Goal: Contribute content: Contribute content

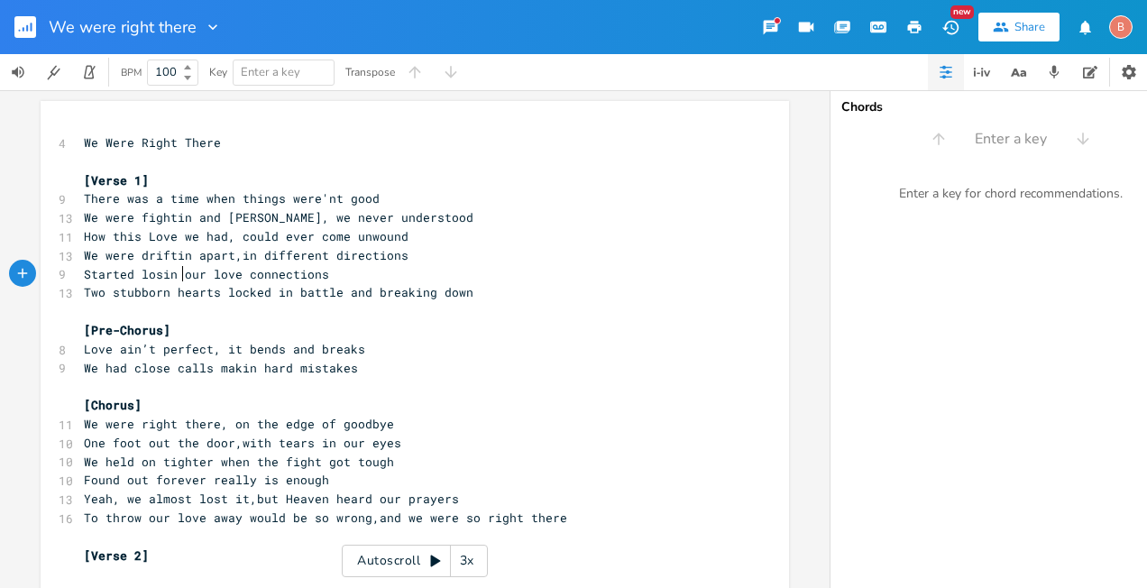
click at [175, 275] on span "Started losin our love connections" at bounding box center [206, 274] width 245 height 16
type textarea "what we had,"
click at [408, 276] on pre "Started losin what we had, our love connections" at bounding box center [405, 274] width 651 height 19
click at [280, 297] on span "Two stubborn hearts locked in battle and breaking down" at bounding box center [278, 292] width 389 height 16
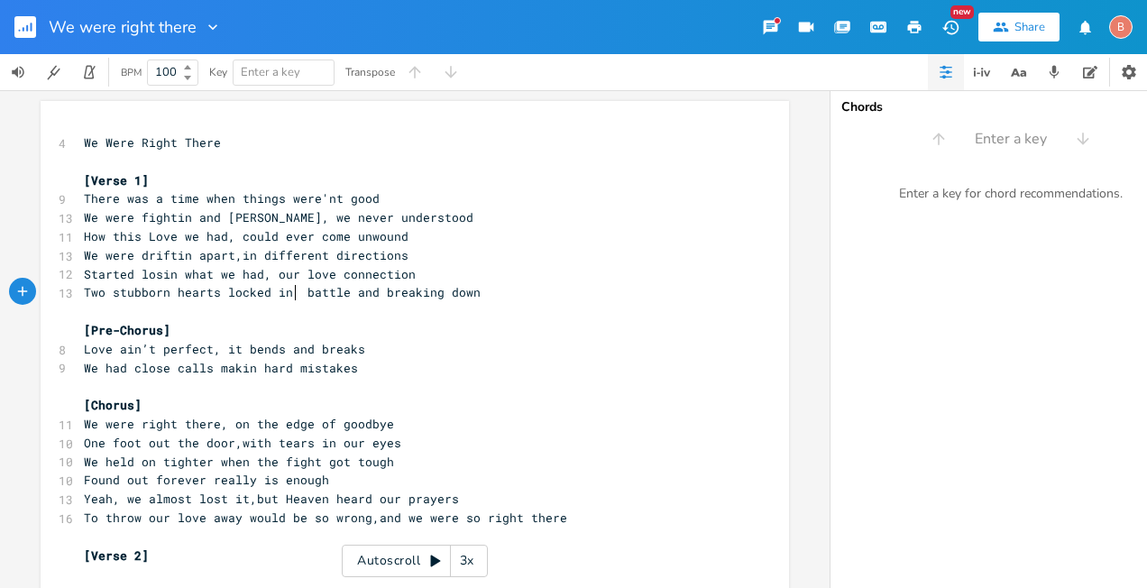
type textarea "a"
click at [597, 331] on pre "[Pre-Chorus]" at bounding box center [405, 330] width 651 height 19
click at [346, 293] on span "Two stubborn hearts locked in a battle and breaking down" at bounding box center [286, 292] width 404 height 16
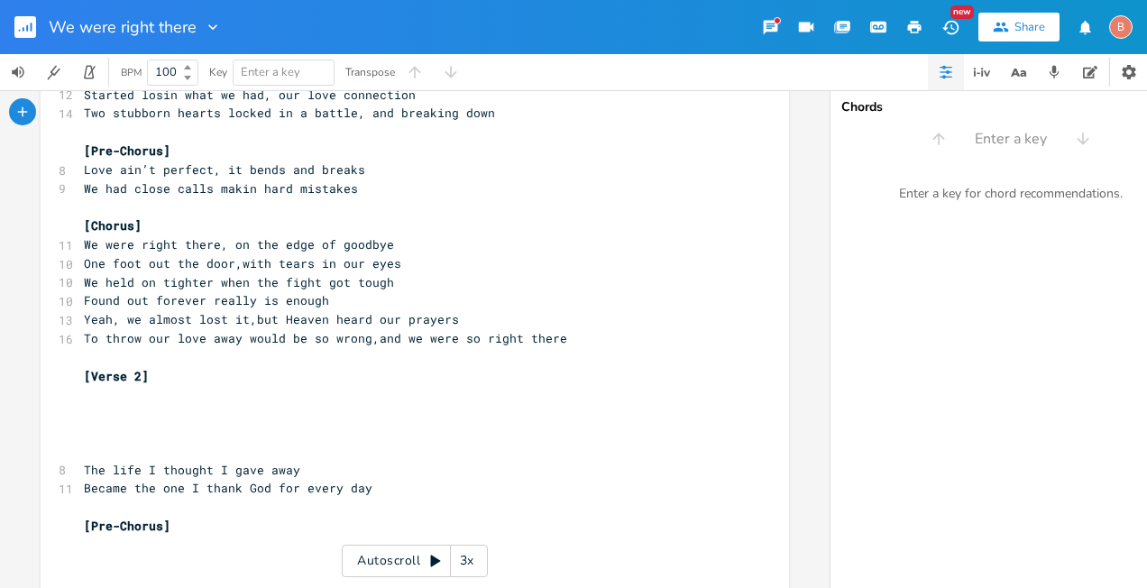
scroll to position [180, 0]
type textarea ","
click at [393, 319] on span "Yeah, we almost lost it,but Heaven heard our prayers" at bounding box center [271, 318] width 375 height 16
click at [363, 343] on span "To throw our love away would be so wrong,and we were so right there" at bounding box center [325, 337] width 483 height 16
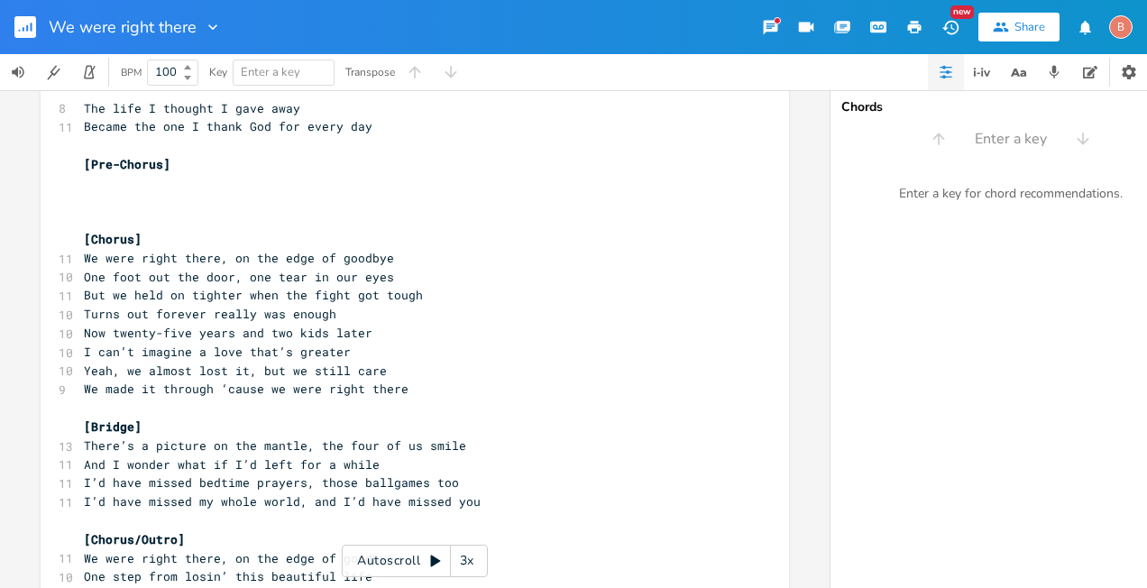
scroll to position [699, 0]
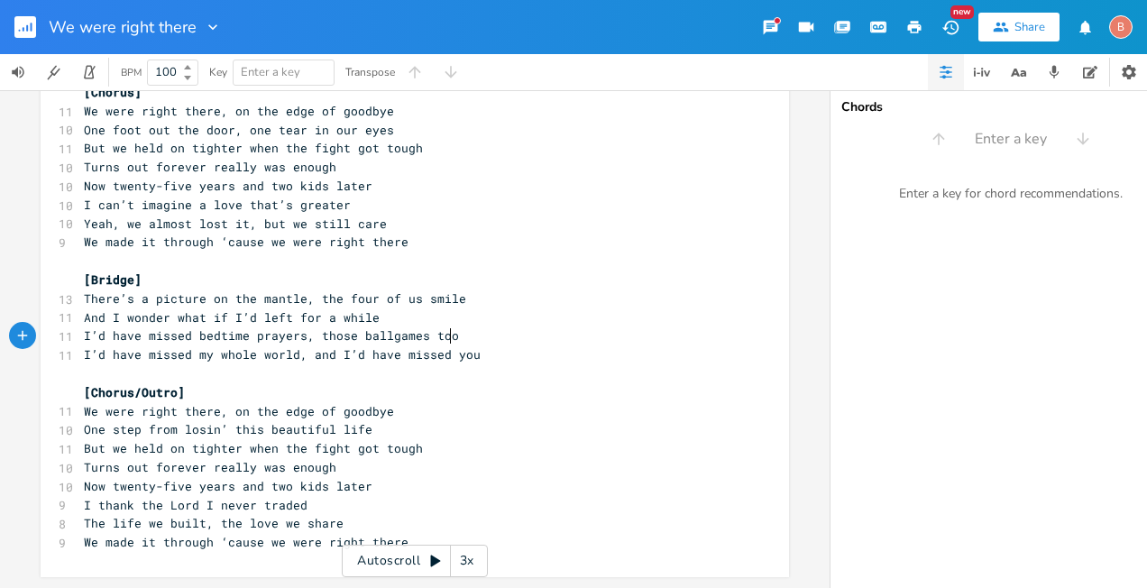
click at [445, 326] on pre "I’d have missed bedtime prayers, those ballgames too" at bounding box center [405, 335] width 651 height 19
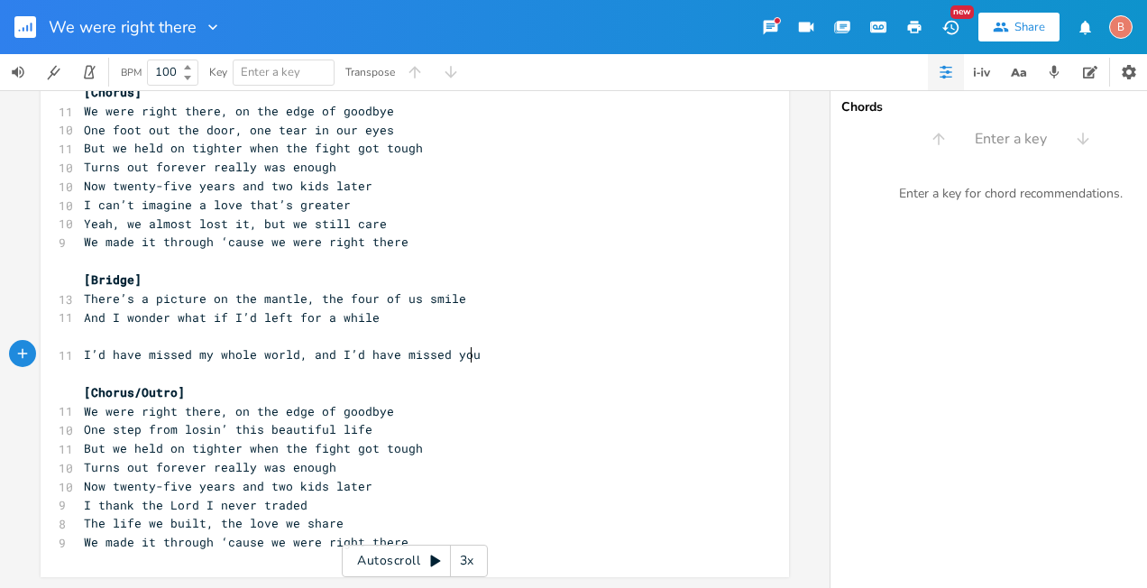
click at [470, 346] on pre "I’d have missed my whole world, and I’d have missed you" at bounding box center [405, 354] width 651 height 19
click at [84, 326] on pre "​" at bounding box center [405, 335] width 651 height 19
type textarea "​"
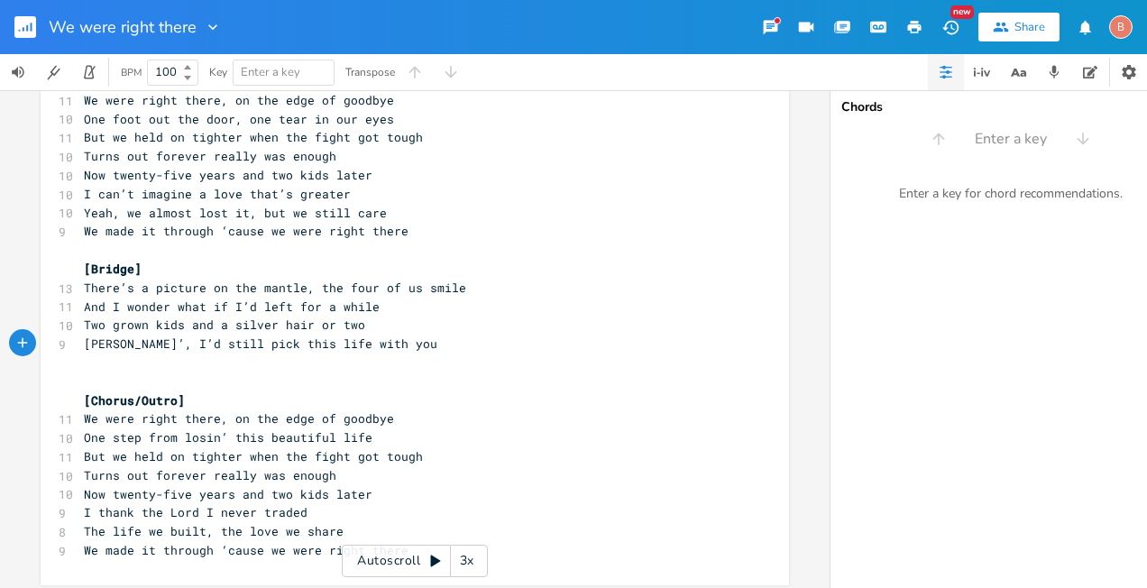
click at [206, 324] on span "Two grown kids and a silver hair or two" at bounding box center [224, 324] width 281 height 16
type textarea ","
click at [127, 343] on span "[PERSON_NAME]’, I’d still pick this life with you" at bounding box center [260, 343] width 353 height 16
type textarea "baby"
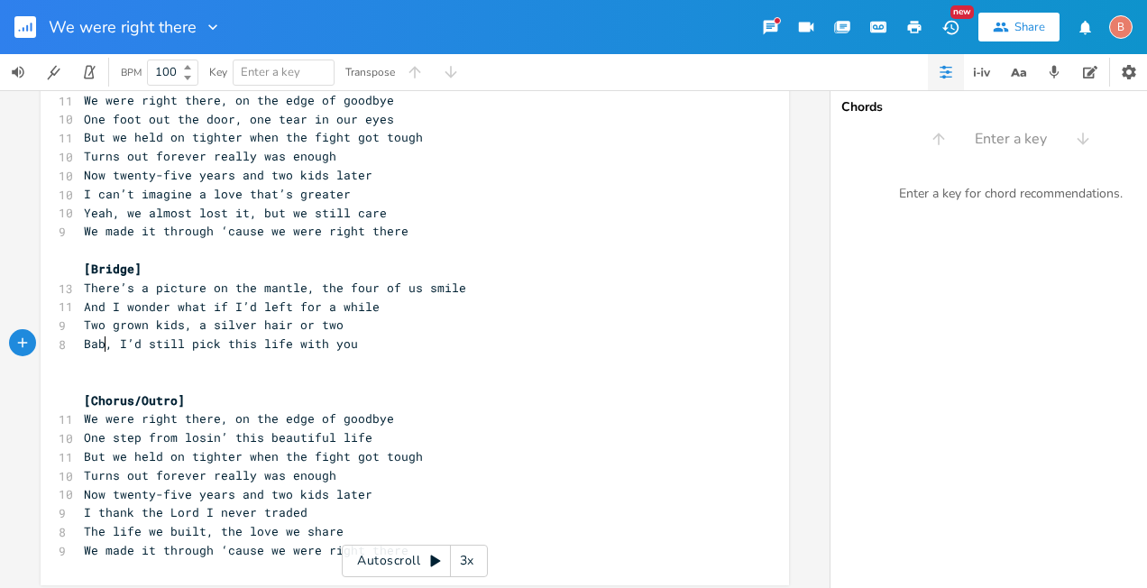
type textarea "Baby"
click at [220, 348] on span "Baby, I’d still pick this life with you" at bounding box center [224, 343] width 281 height 16
type textarea "I'm so glad"
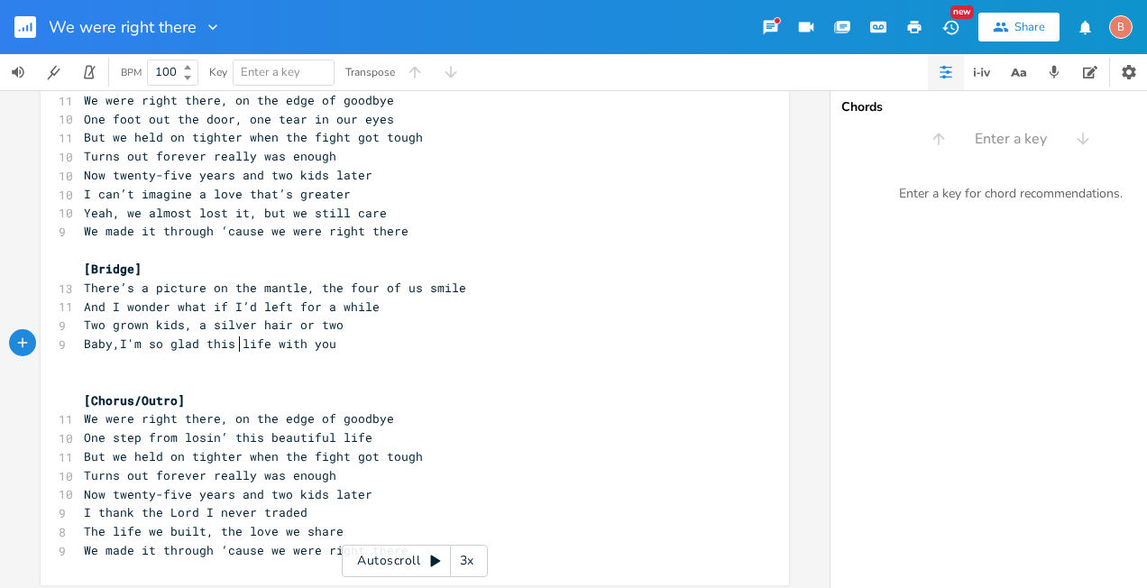
click at [236, 344] on span "Baby,I'm so glad this life with you" at bounding box center [210, 343] width 252 height 16
type textarea "I chose"
click at [296, 288] on span "There’s a picture on the mantle, the four of us smile" at bounding box center [275, 288] width 382 height 16
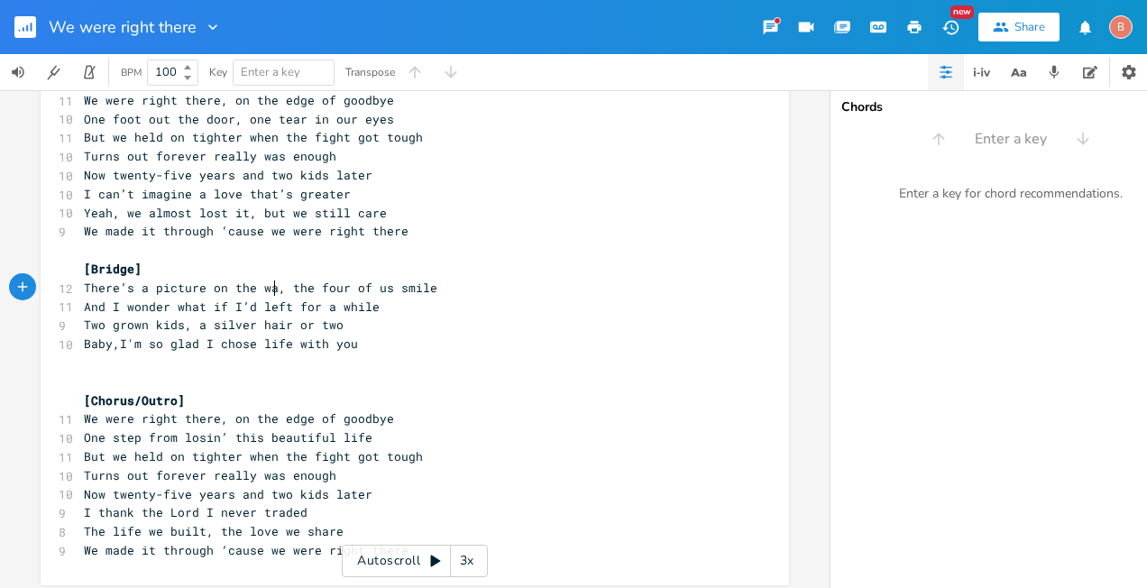
type textarea "wall"
click at [403, 288] on span "There’s a picture on the wall, the four of us smile" at bounding box center [268, 288] width 368 height 16
type textarea "all Love and smiles"
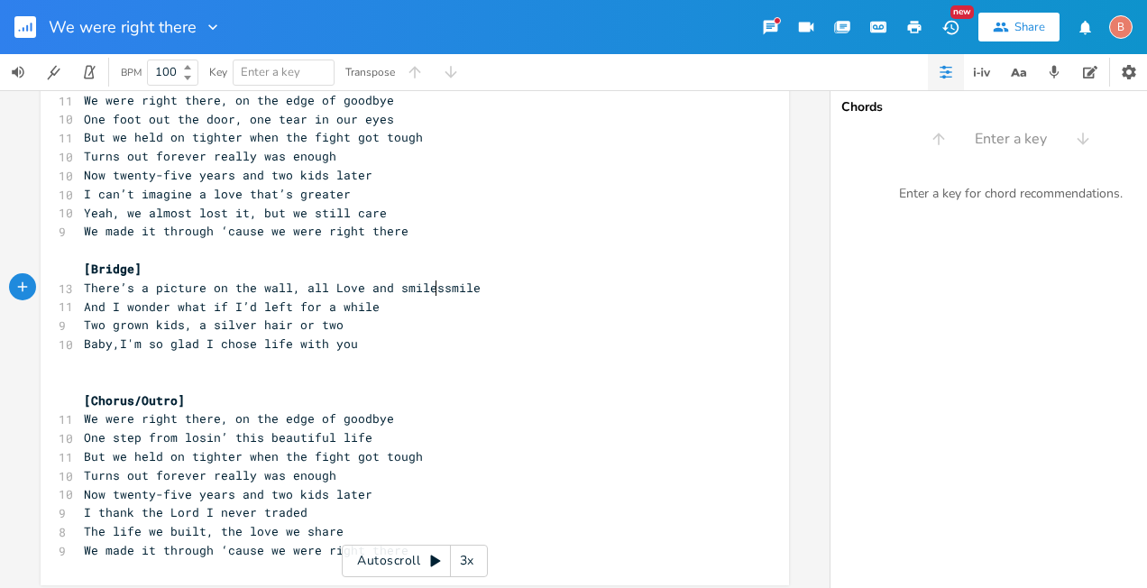
scroll to position [0, 105]
click at [469, 289] on pre "There’s a picture on the wall, all Love and smilessmile" at bounding box center [405, 288] width 651 height 19
click at [368, 308] on pre "And I wonder what if I’d left for a while" at bounding box center [405, 307] width 651 height 19
type textarea "prayers were answered,"
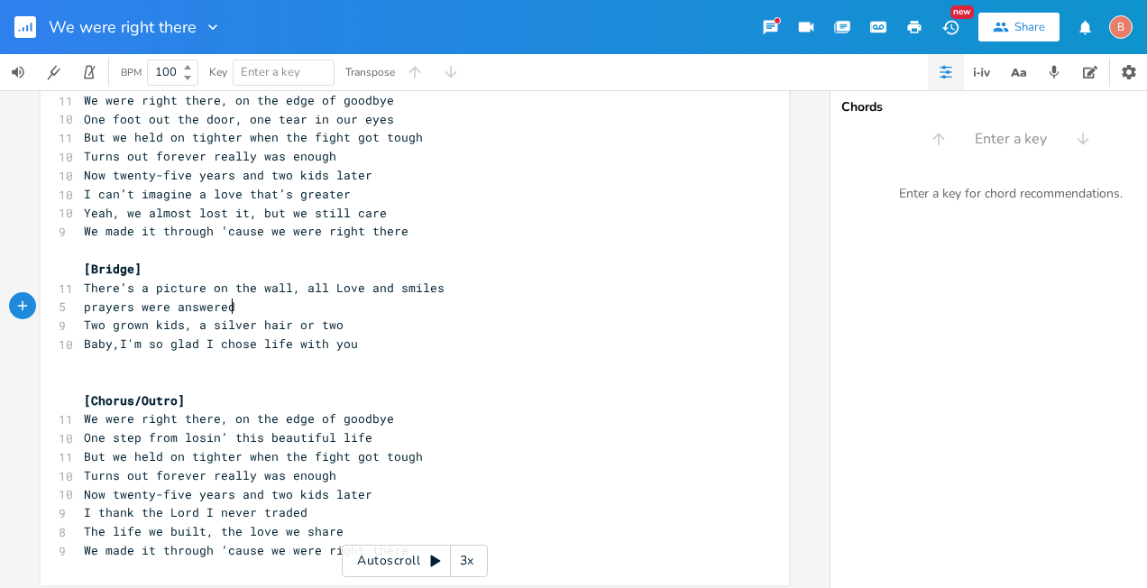
scroll to position [0, 128]
click at [86, 307] on span "prayers were answered," at bounding box center [163, 306] width 159 height 16
type textarea "P"
click at [235, 305] on pre "Prayers were answered," at bounding box center [405, 307] width 651 height 19
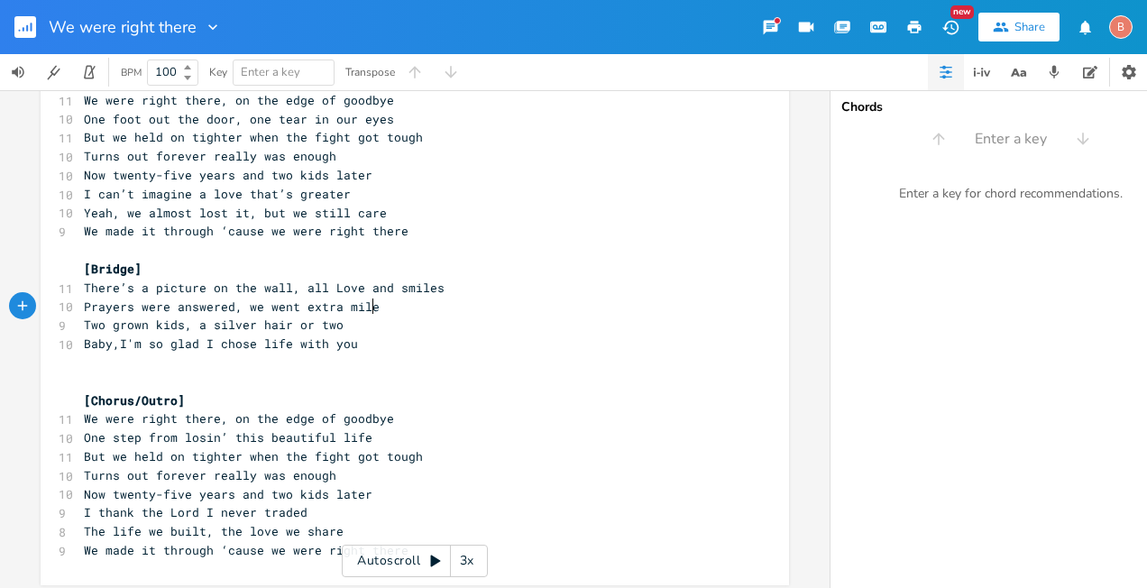
scroll to position [0, 105]
type textarea "we went extra miles"
click at [115, 344] on span "Baby,I'm so glad I chose life with you" at bounding box center [221, 343] width 274 height 16
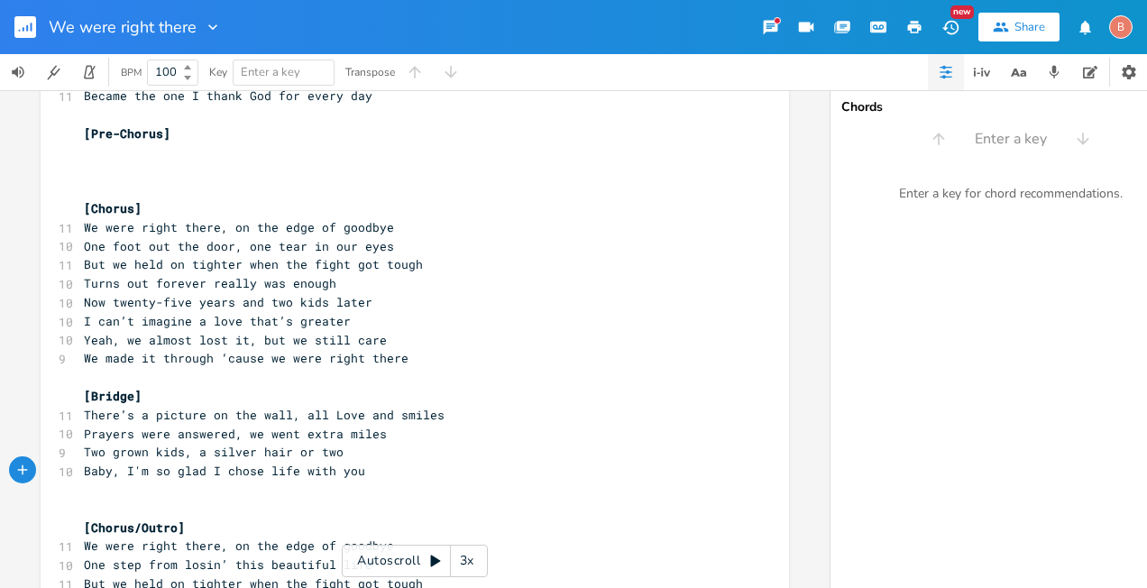
scroll to position [537, 0]
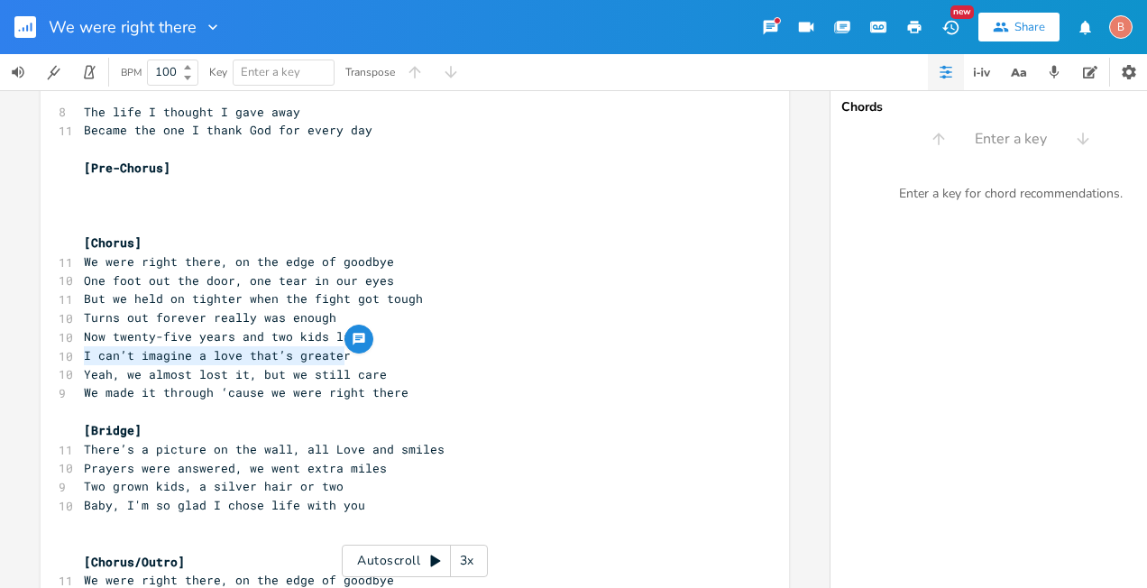
drag, startPoint x: 78, startPoint y: 357, endPoint x: 340, endPoint y: 357, distance: 262.4
click at [340, 357] on pre "I can’t imagine a love that’s greater" at bounding box center [405, 355] width 651 height 19
type textarea "​I can’t imagine a love that’s greater"
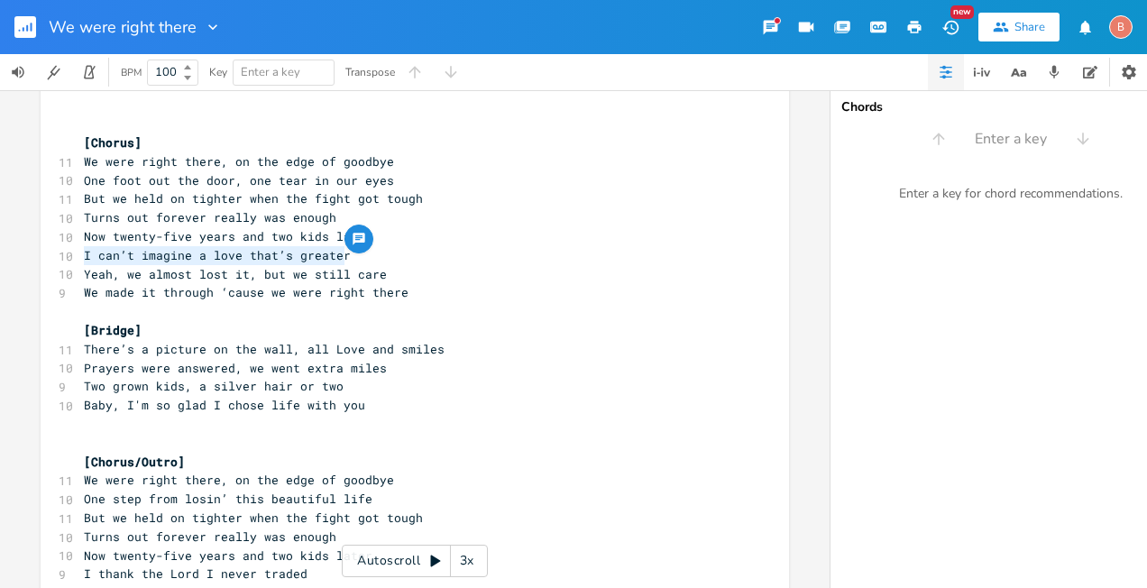
scroll to position [718, 0]
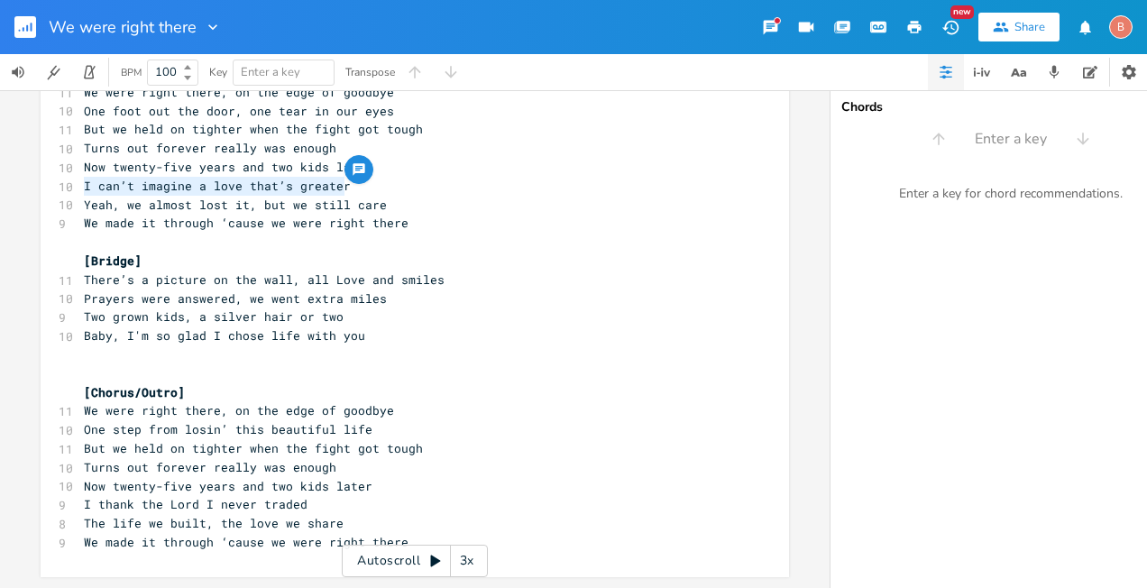
click at [297, 496] on pre "I thank the Lord I never traded" at bounding box center [405, 504] width 651 height 19
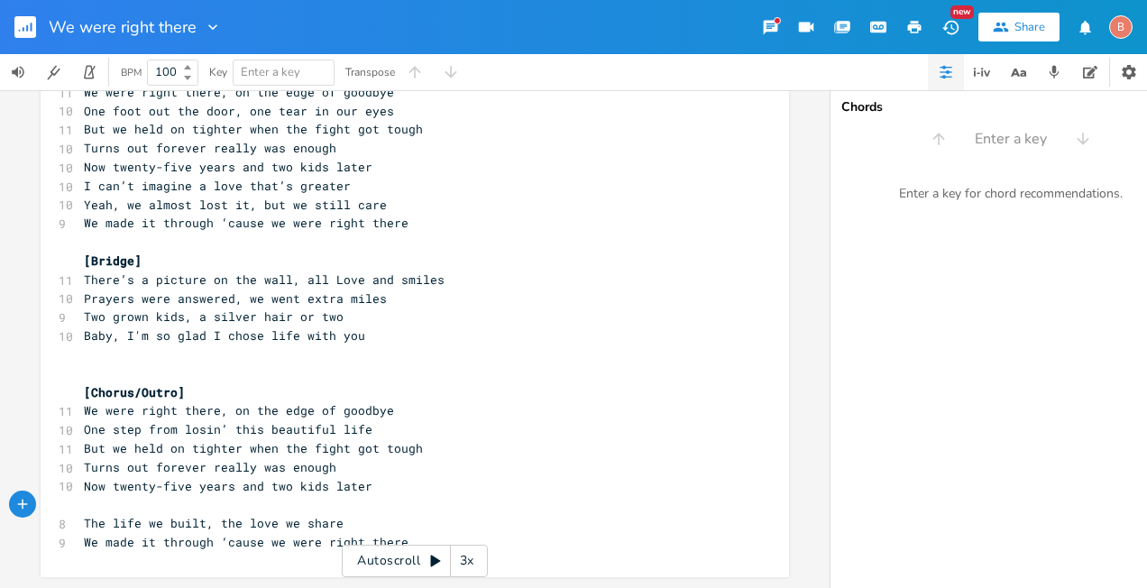
type textarea "​"
click at [206, 497] on span "I can’t imagine a love that’s greater" at bounding box center [217, 504] width 267 height 16
type textarea "life or a"
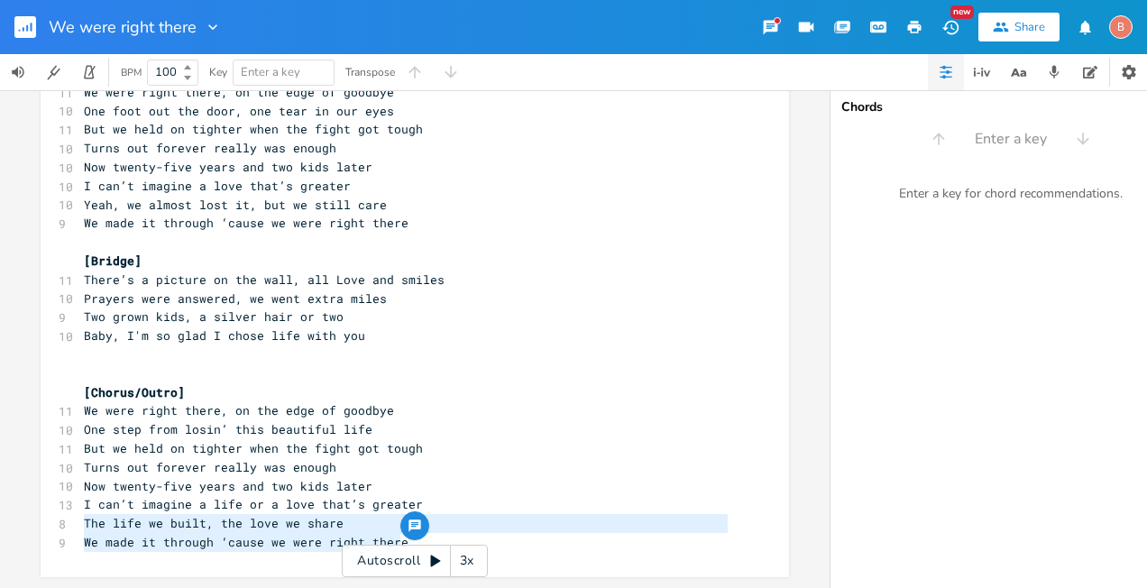
drag, startPoint x: 78, startPoint y: 517, endPoint x: 399, endPoint y: 527, distance: 322.0
type textarea "​"
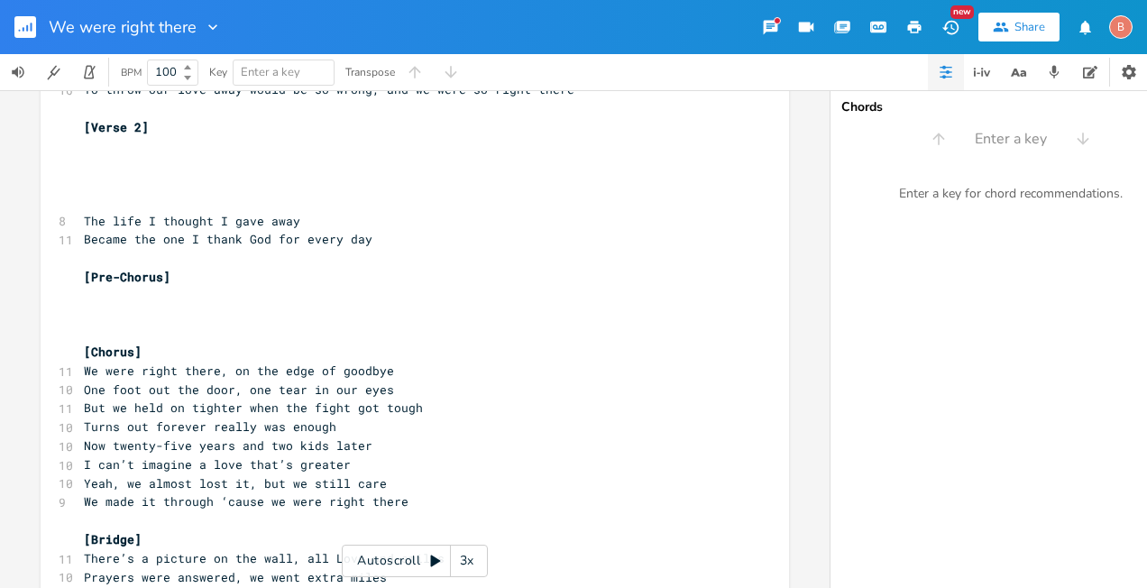
scroll to position [248, 0]
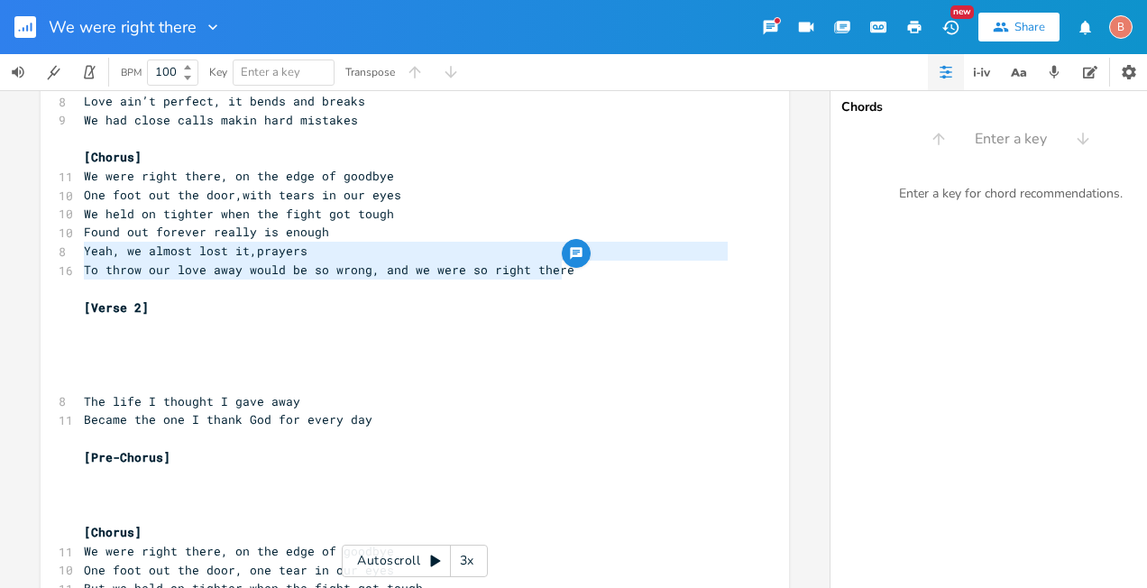
drag, startPoint x: 76, startPoint y: 254, endPoint x: 559, endPoint y: 279, distance: 483.9
click at [564, 279] on div "4 We Were Right There ​ [Verse 1] 9 There was a time when things were'nt good 1…" at bounding box center [405, 438] width 651 height 1106
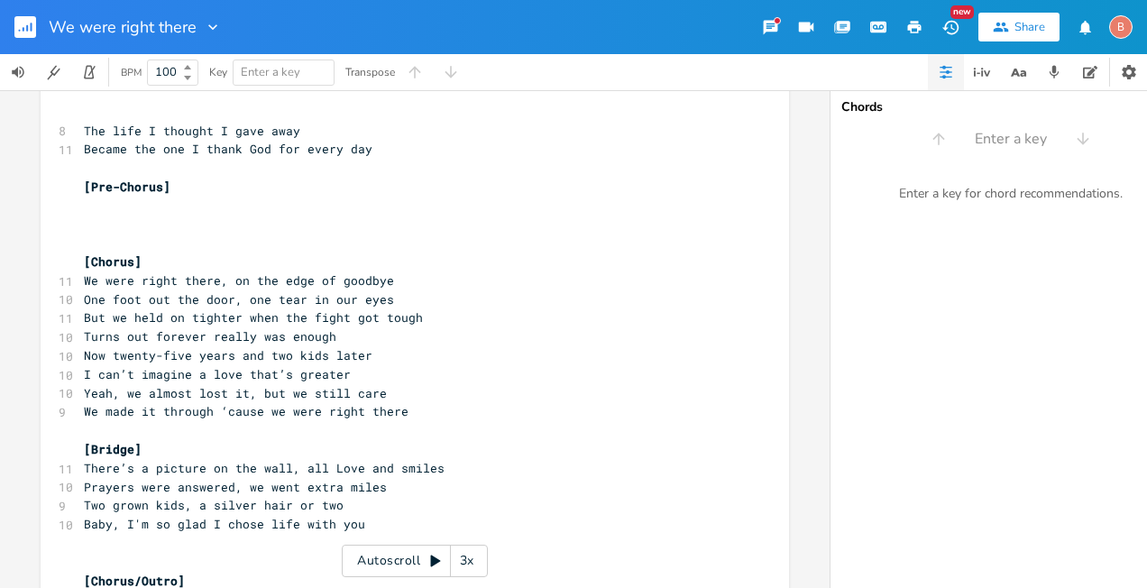
scroll to position [699, 0]
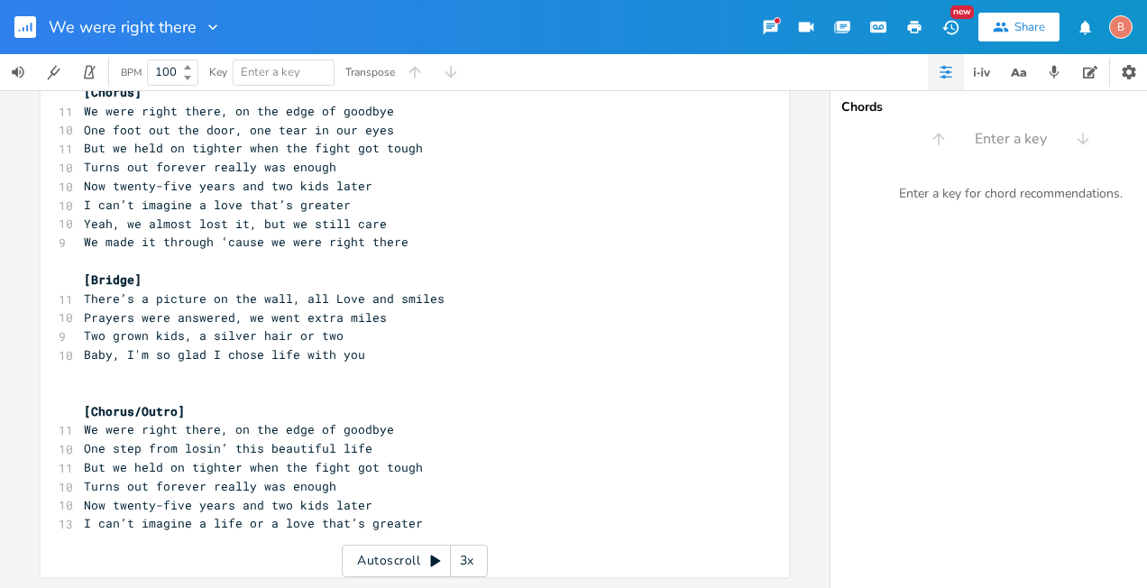
type textarea "Yeah, we almost lost it,prayers To throw our love away would be so wrong, and w…"
click at [80, 533] on pre "​" at bounding box center [405, 542] width 651 height 19
type textarea "​"
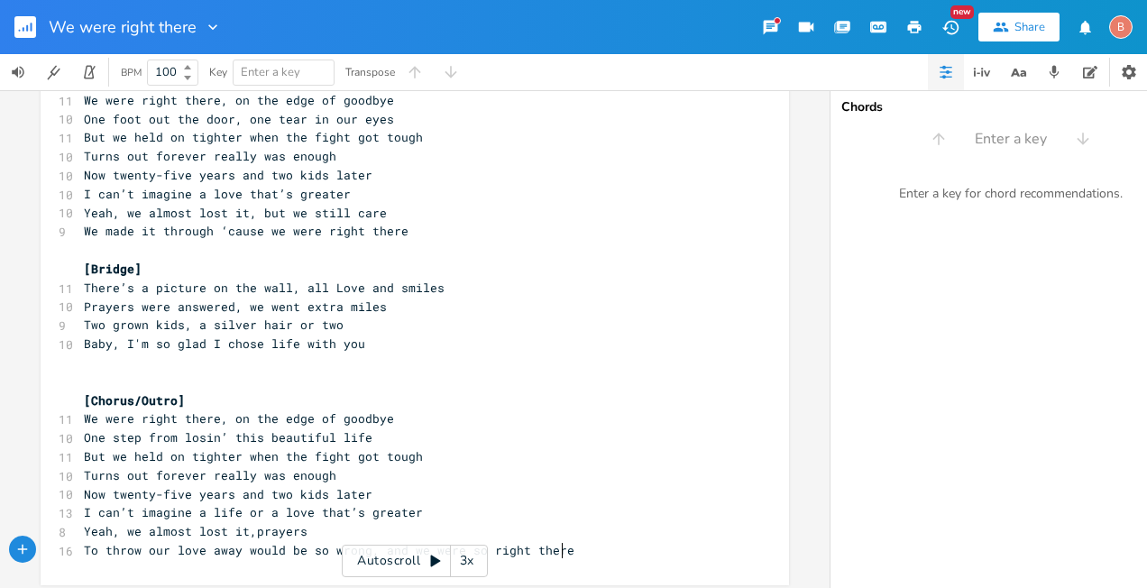
scroll to position [718, 0]
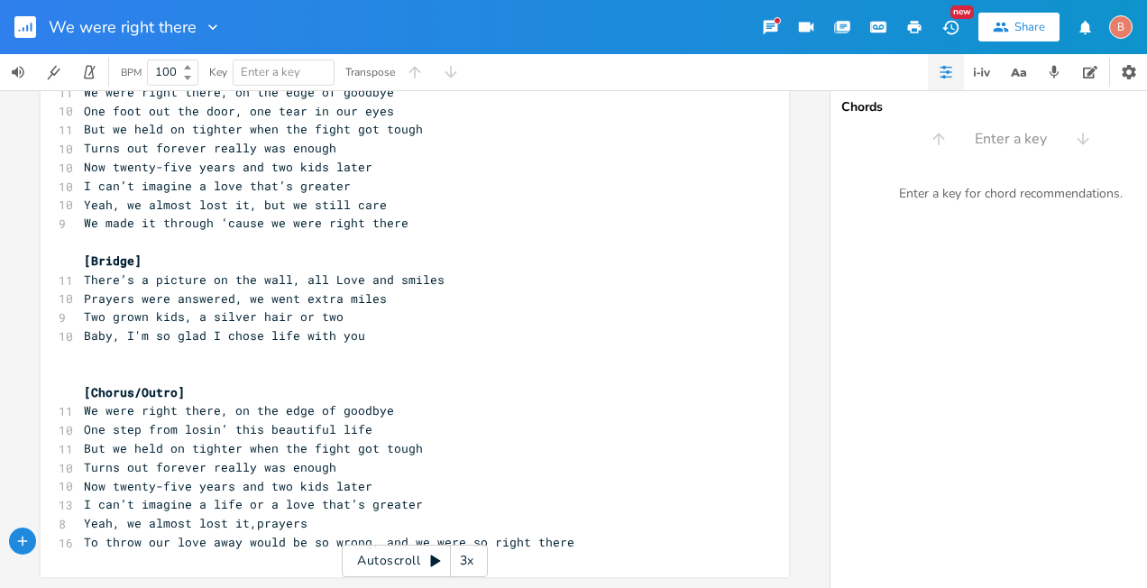
click at [246, 515] on span "Yeah, we almost lost it,prayers" at bounding box center [196, 523] width 224 height 16
type textarea "I thank for"
type textarea "[DEMOGRAPHIC_DATA] for"
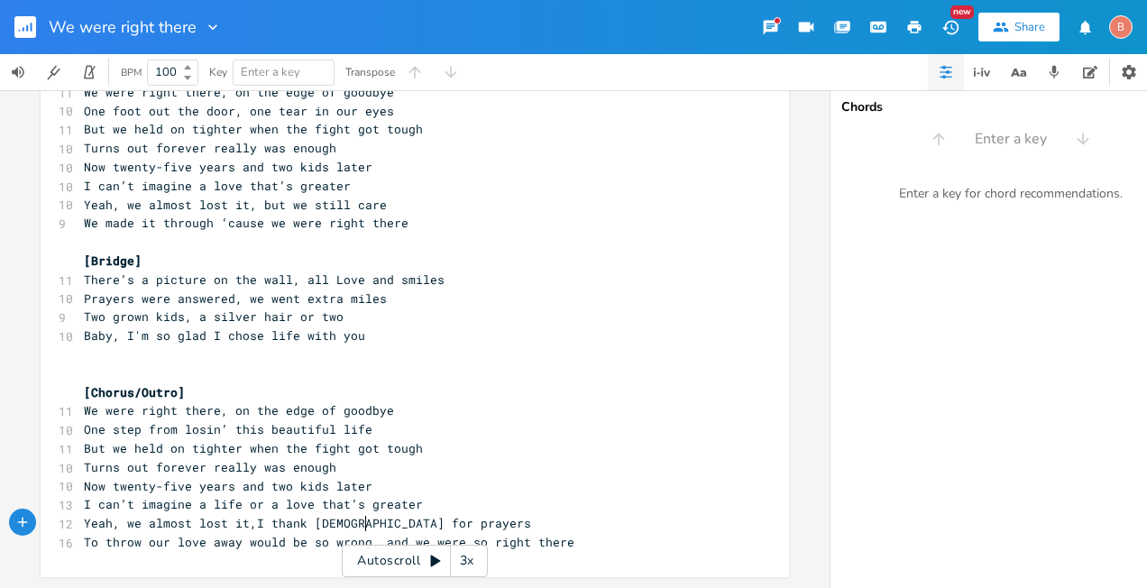
click at [418, 517] on pre "Yeah, we almost lost it,I thank [DEMOGRAPHIC_DATA] for prayers" at bounding box center [405, 523] width 651 height 19
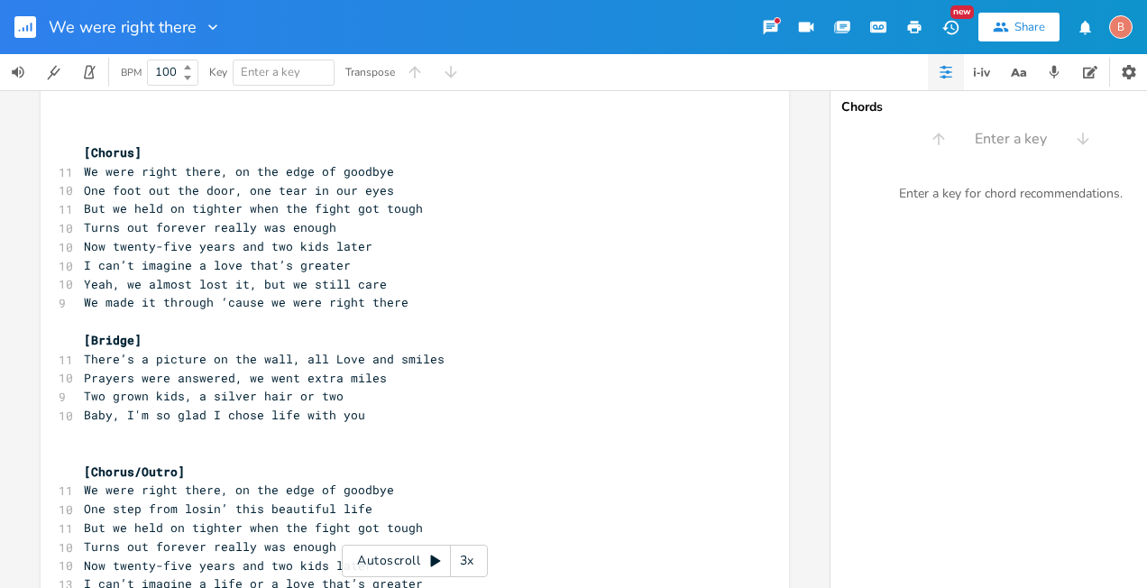
scroll to position [537, 0]
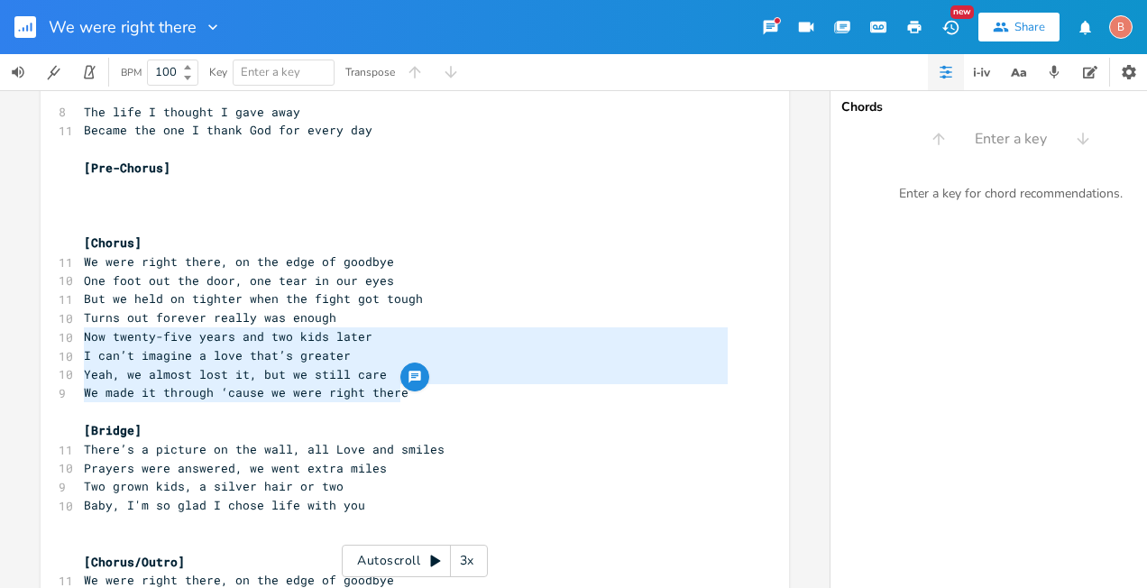
drag, startPoint x: 78, startPoint y: 343, endPoint x: 406, endPoint y: 394, distance: 332.2
click at [406, 394] on div "4 We Were Right There ​ [Verse 1] 9 There was a time when things were'nt good 1…" at bounding box center [405, 158] width 651 height 1125
type textarea "​"
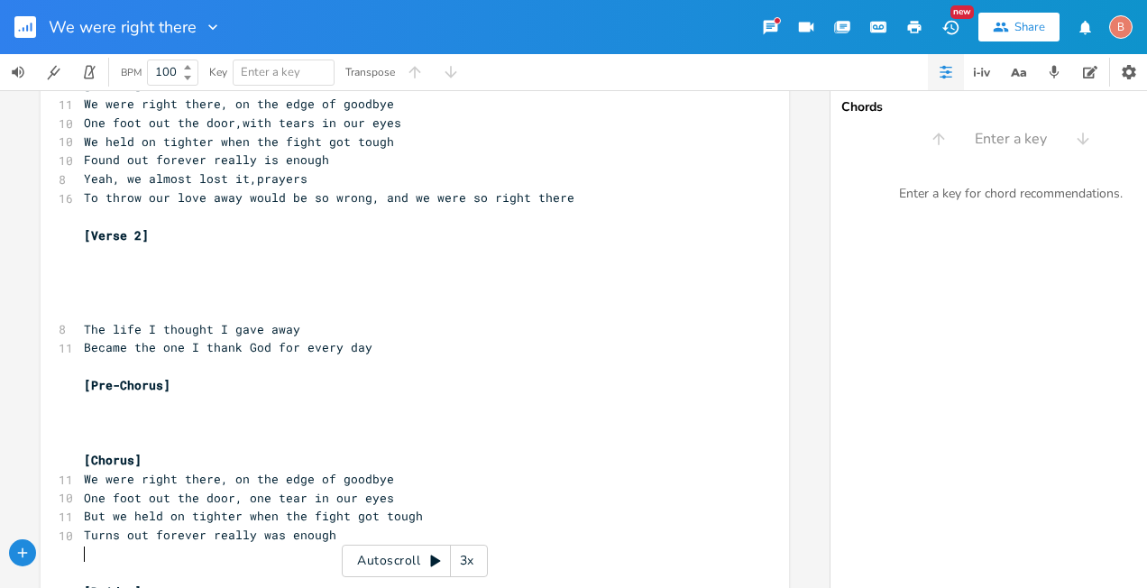
scroll to position [301, 0]
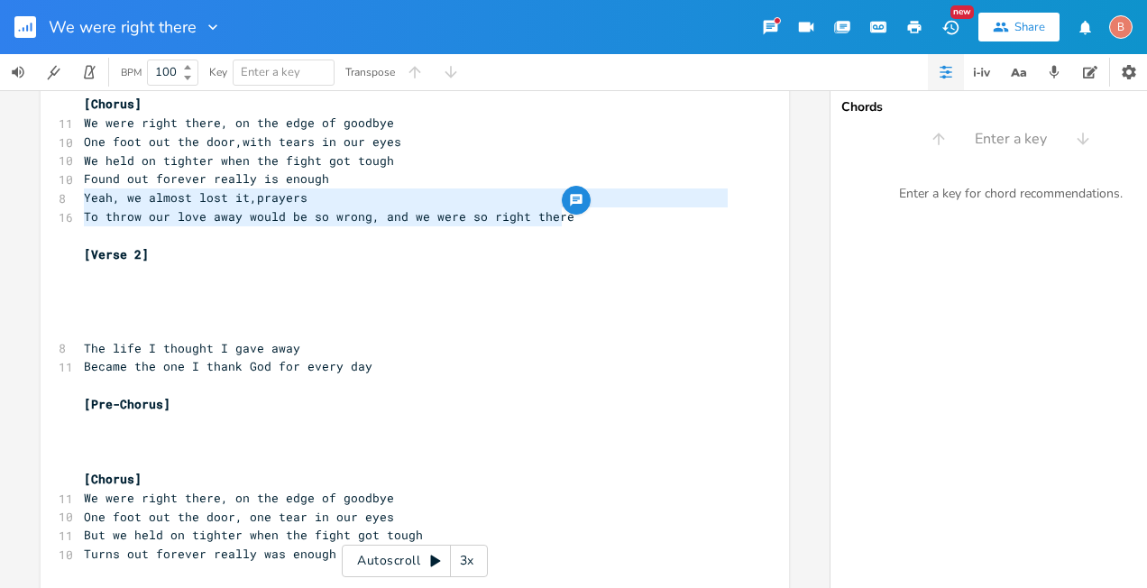
drag, startPoint x: 77, startPoint y: 202, endPoint x: 568, endPoint y: 215, distance: 491.6
click at [568, 215] on div "4 We Were Right There ​ [Verse 1] 9 There was a time when things were'nt good 1…" at bounding box center [405, 366] width 651 height 1068
type textarea "​Yeah, we almost lost it,prayers To throw our love away would be so wrong, and …"
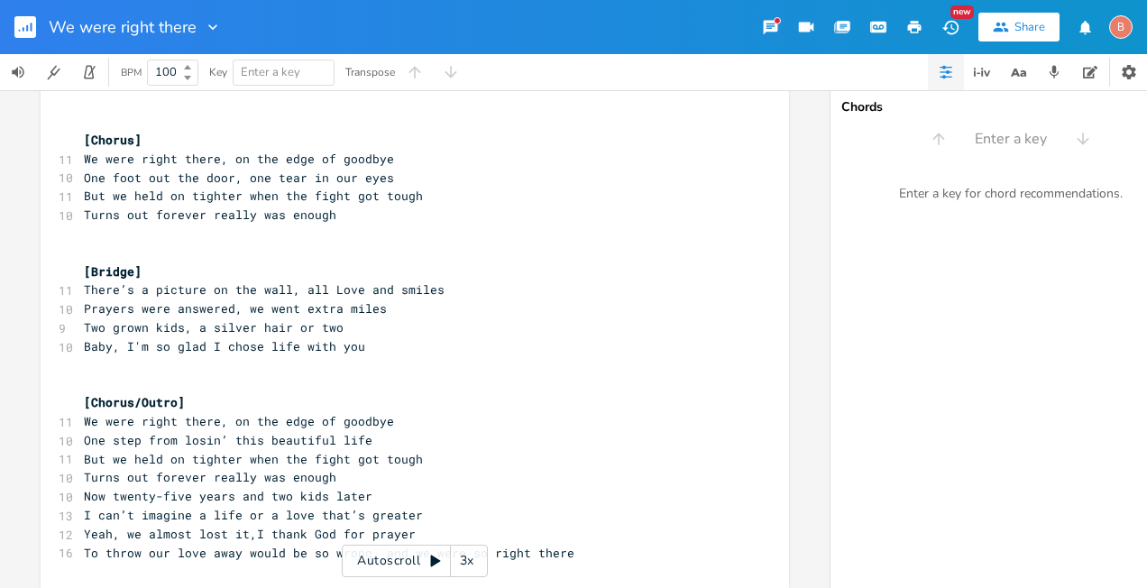
scroll to position [662, 0]
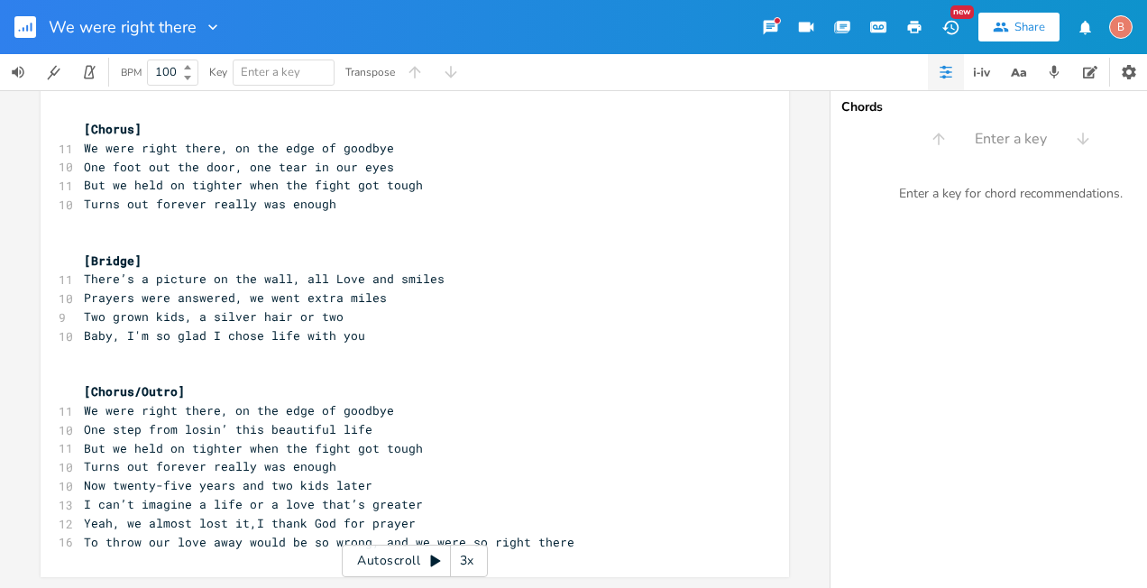
click at [84, 214] on pre "​" at bounding box center [405, 223] width 651 height 19
type textarea "​"
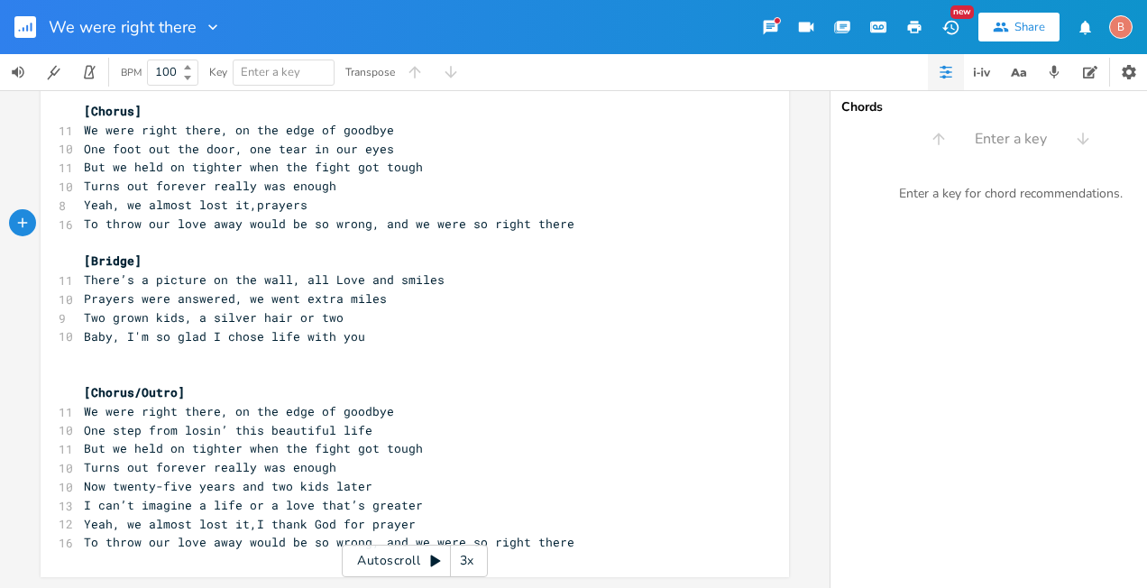
scroll to position [680, 0]
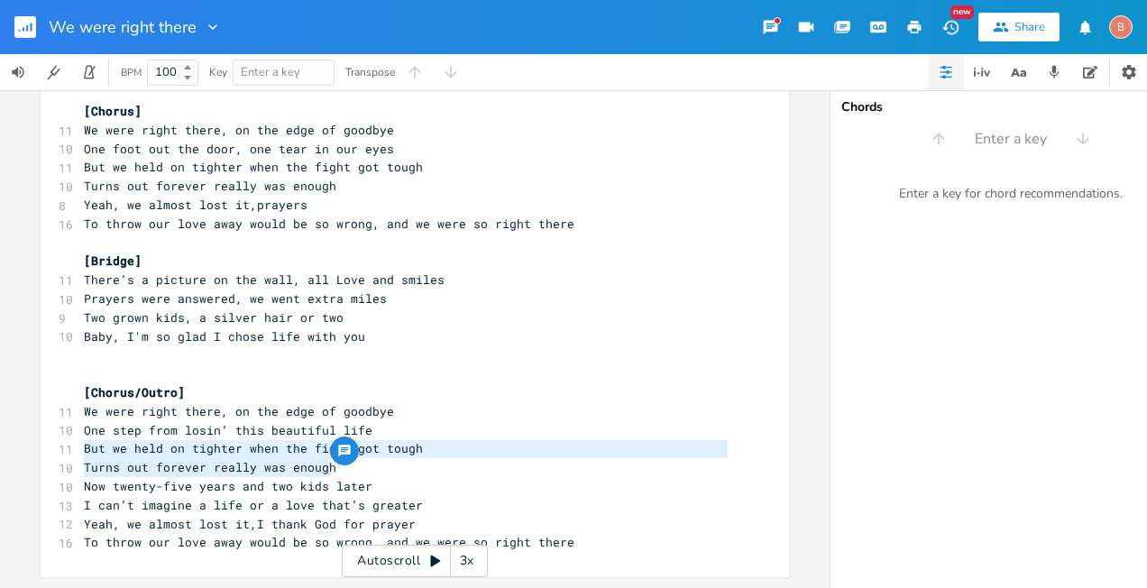
drag, startPoint x: 77, startPoint y: 440, endPoint x: 396, endPoint y: 453, distance: 319.4
click at [396, 453] on div "4 We Were Right There ​ [Verse 1] 9 There was a time when things were'nt good 1…" at bounding box center [405, 7] width 651 height 1087
type textarea "​"
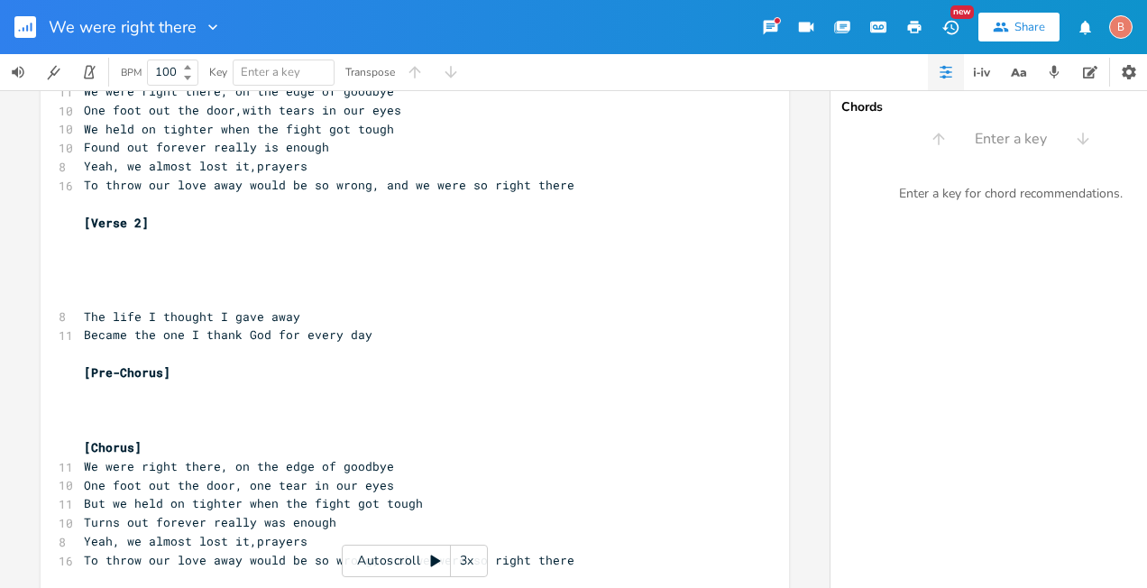
scroll to position [282, 0]
